Goal: Check status: Check status

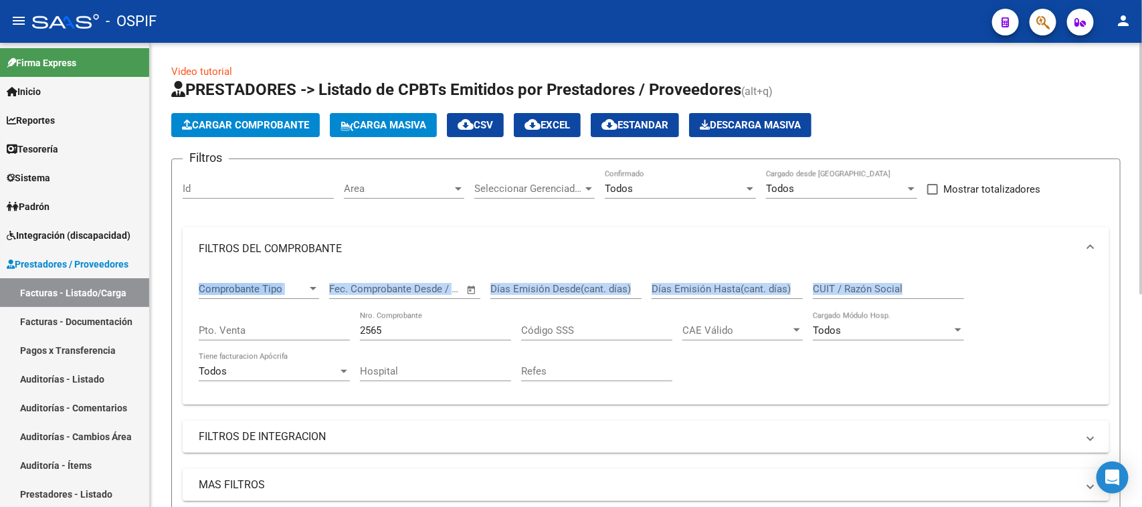
scroll to position [393, 0]
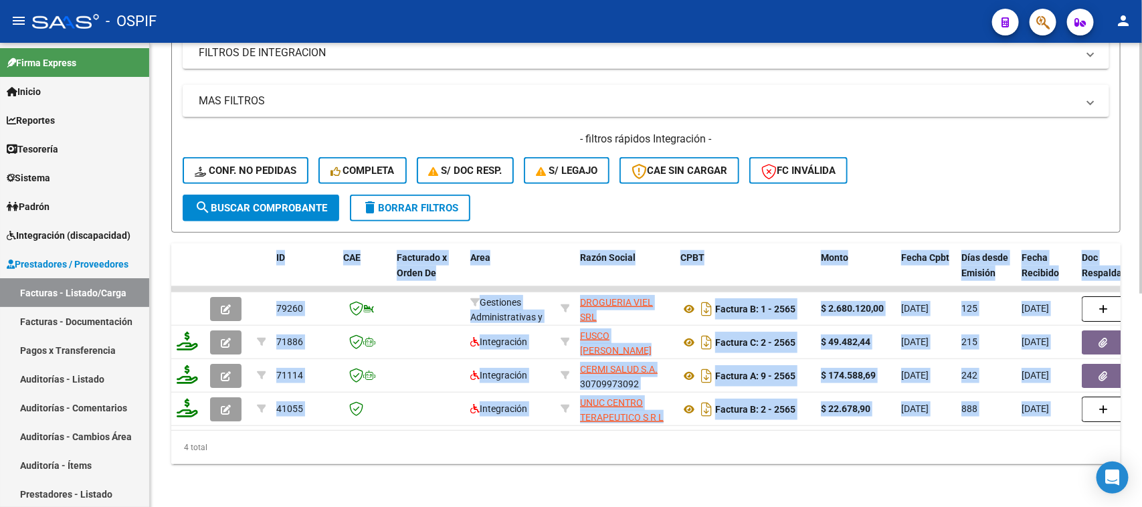
drag, startPoint x: 1131, startPoint y: 301, endPoint x: 1131, endPoint y: 193, distance: 108.4
click at [1131, 193] on div "Video tutorial PRESTADORES -> Listado de CPBTs Emitidos por Prestadores / Prove…" at bounding box center [646, 83] width 992 height 848
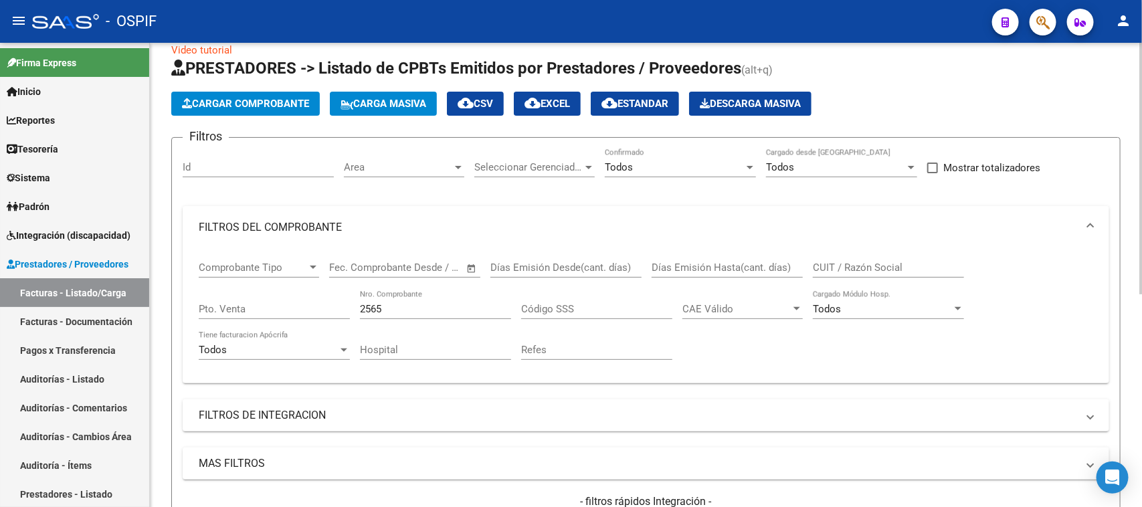
scroll to position [0, 0]
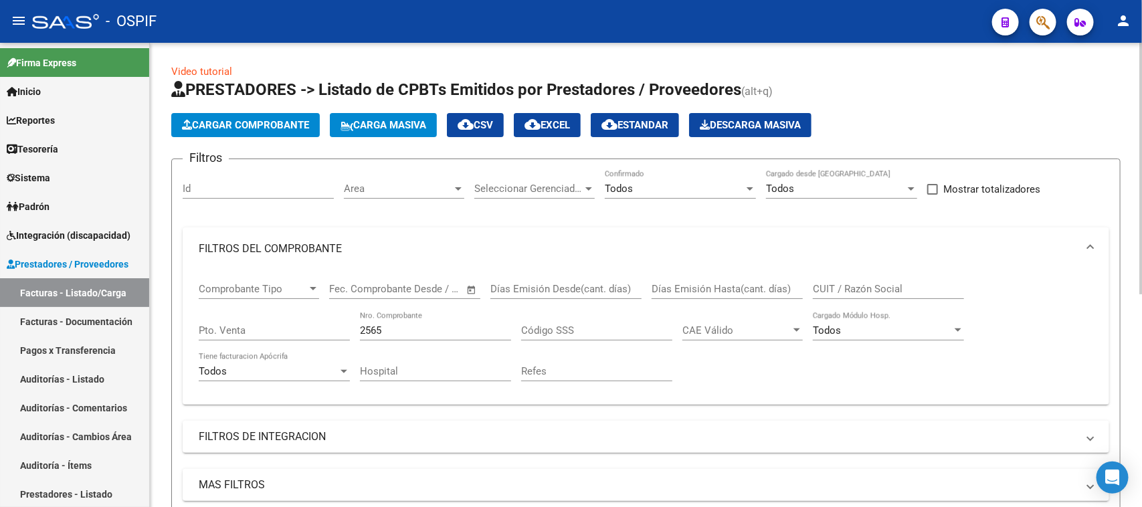
click at [1121, 7] on div "menu - OSPIF person Firma Express Inicio Instructivos Contacto OS Reportes Egre…" at bounding box center [571, 253] width 1142 height 507
click at [749, 188] on div at bounding box center [750, 188] width 7 height 3
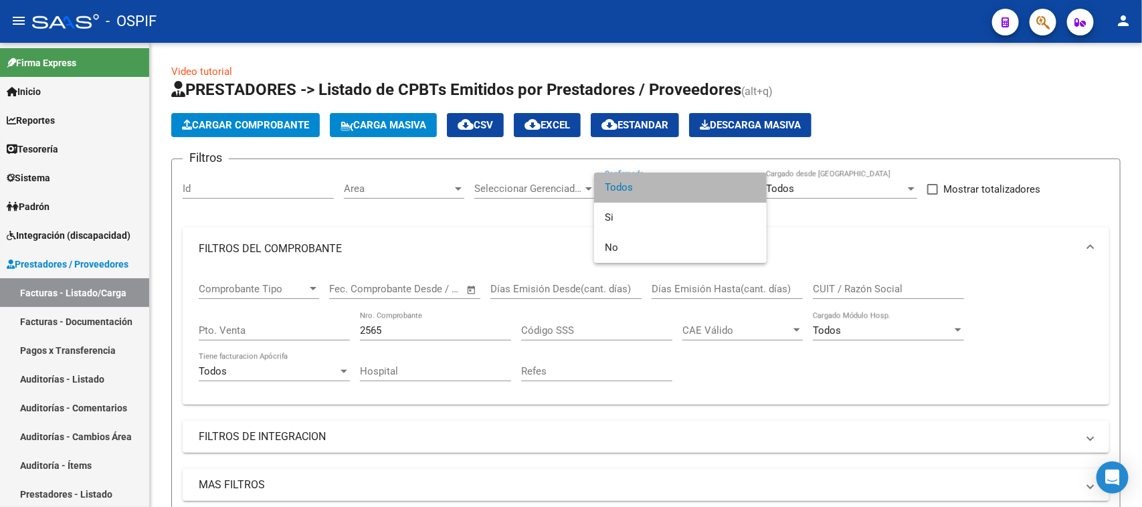
click at [688, 184] on span "Todos" at bounding box center [680, 188] width 151 height 30
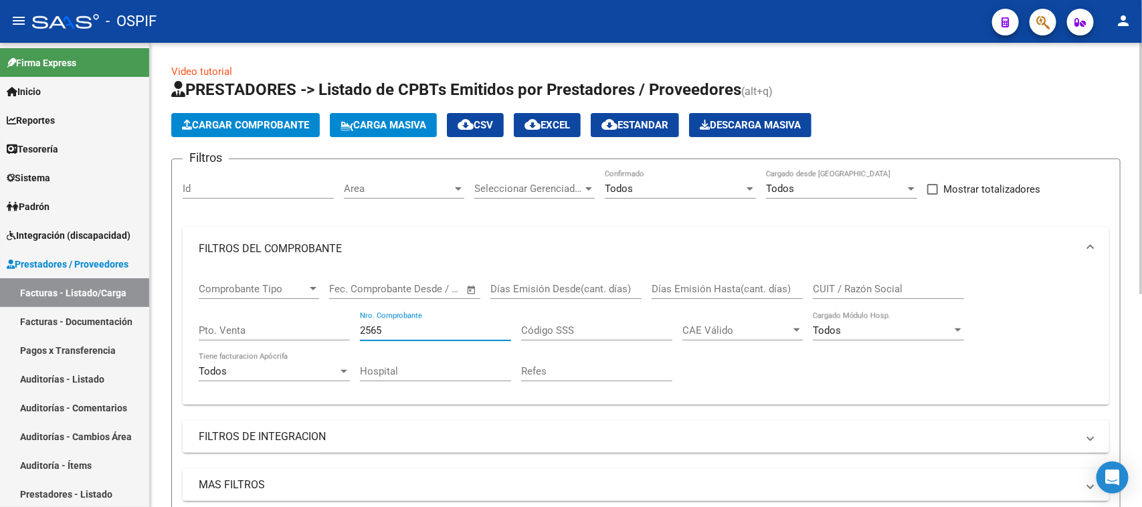
drag, startPoint x: 408, startPoint y: 324, endPoint x: 298, endPoint y: 328, distance: 109.8
click at [298, 328] on div "Comprobante Tipo Comprobante Tipo Fecha inicio – Fecha fin Fec. Comprobante Des…" at bounding box center [646, 332] width 894 height 124
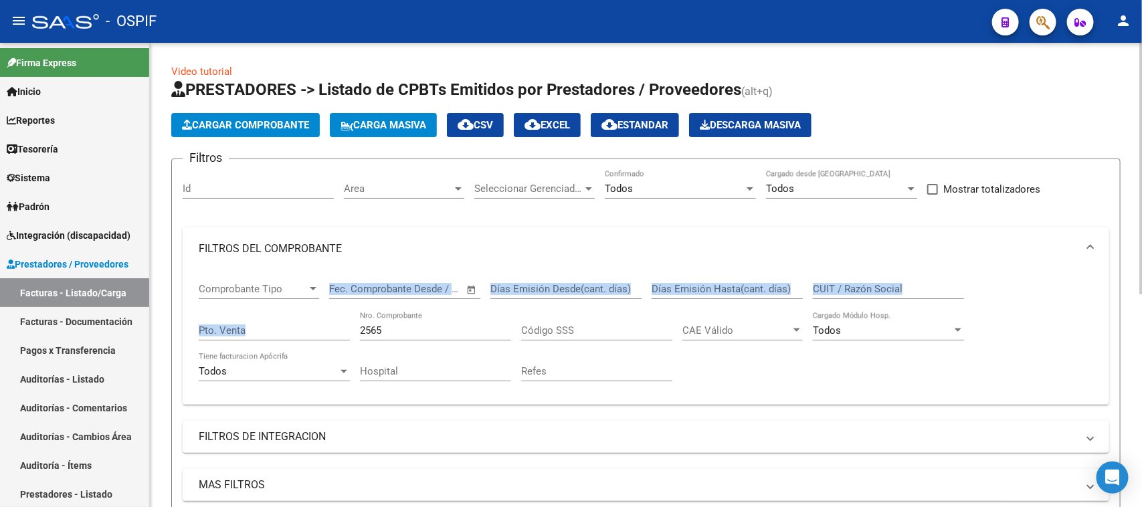
drag, startPoint x: 447, startPoint y: 319, endPoint x: 260, endPoint y: 301, distance: 188.2
click at [260, 301] on div "Comprobante Tipo Comprobante Tipo Fecha inicio – Fecha fin Fec. Comprobante Des…" at bounding box center [646, 332] width 894 height 124
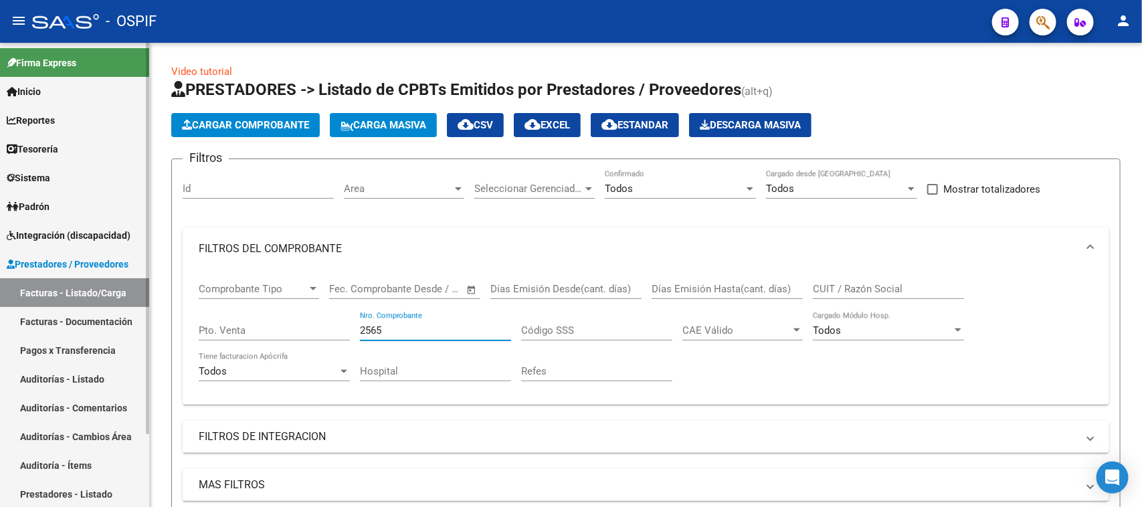
drag, startPoint x: 386, startPoint y: 325, endPoint x: 114, endPoint y: 285, distance: 274.5
click at [114, 285] on mat-sidenav-container "Firma Express Inicio Instructivos Contacto OS Reportes Egresos Devengados Compr…" at bounding box center [571, 275] width 1142 height 464
type input "108"
click at [617, 382] on div "Refes" at bounding box center [596, 373] width 151 height 41
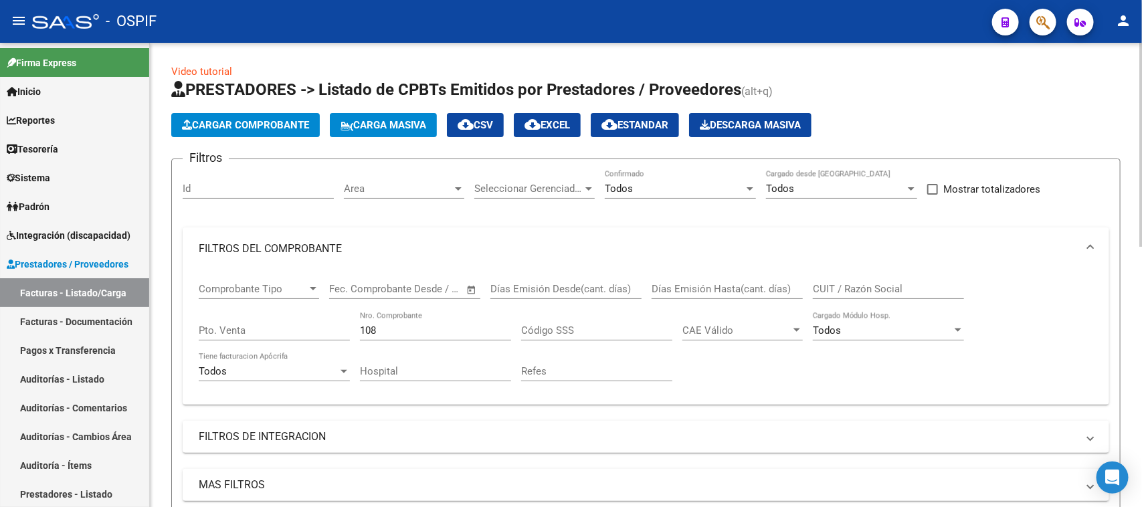
scroll to position [465, 0]
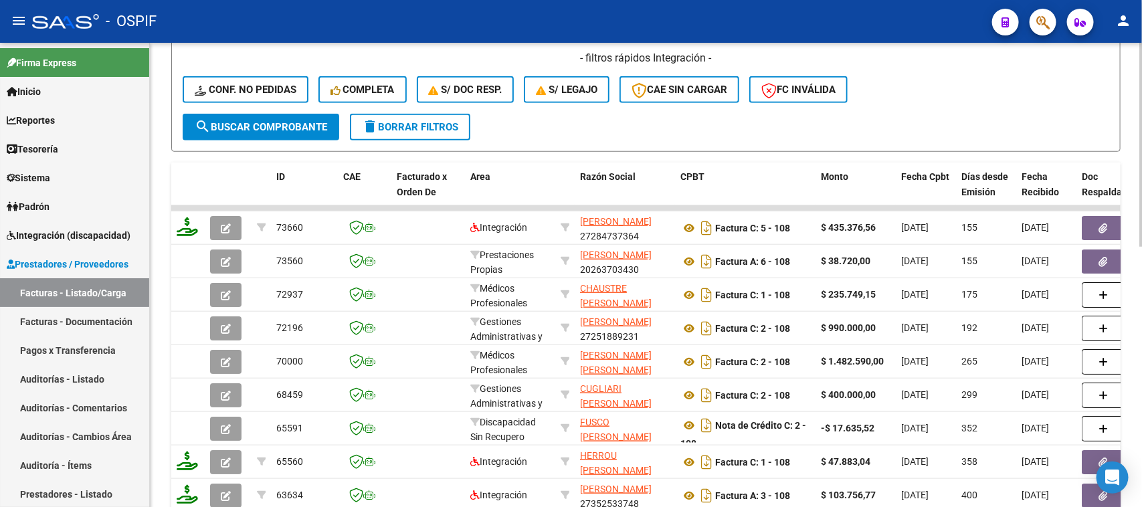
click at [1139, 318] on div at bounding box center [1140, 275] width 3 height 465
